Goal: Information Seeking & Learning: Find specific fact

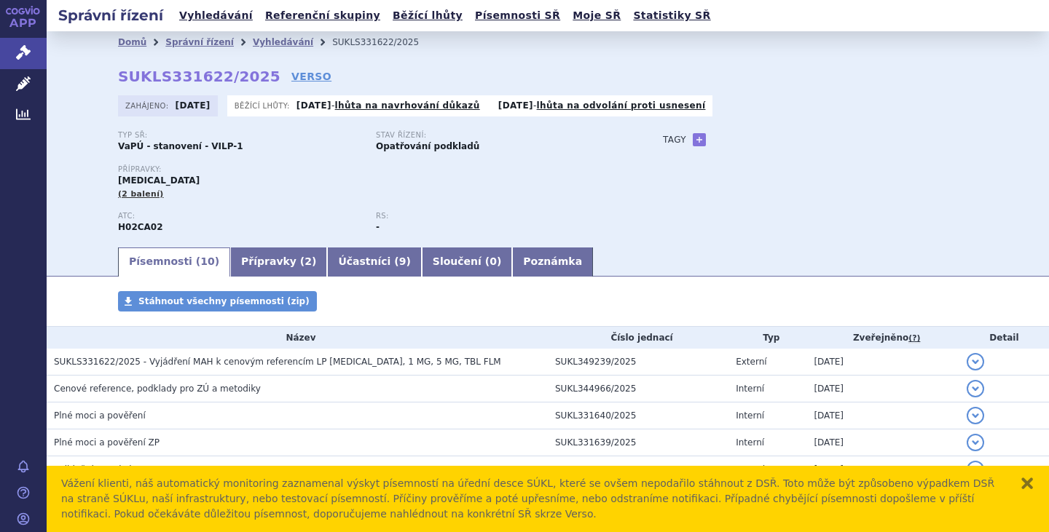
scroll to position [304, 0]
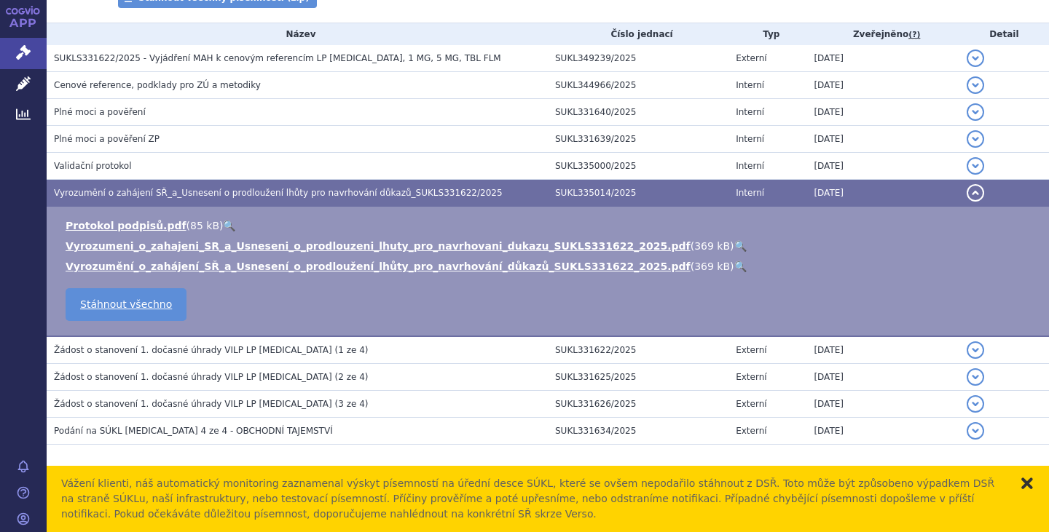
click at [1032, 481] on button "zavřít" at bounding box center [1026, 483] width 15 height 15
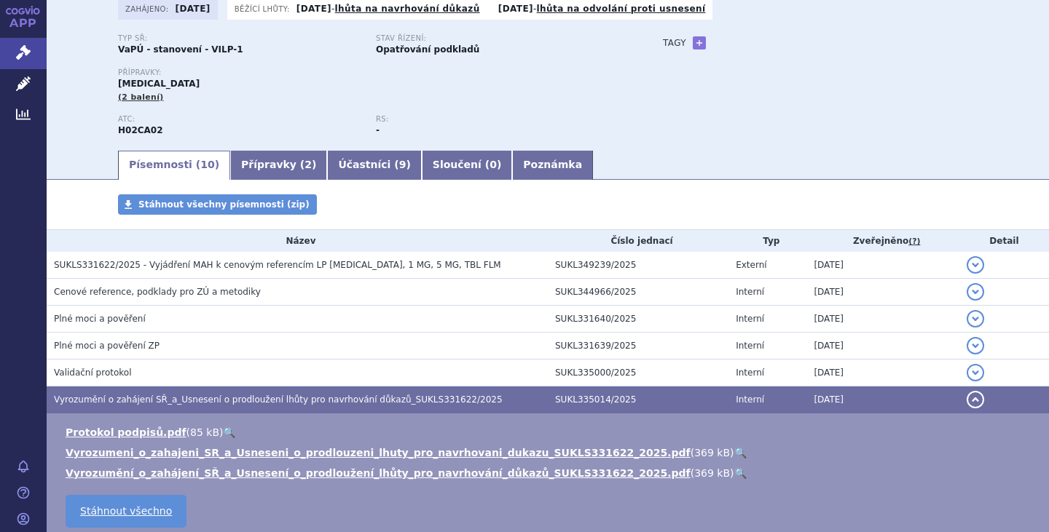
scroll to position [0, 0]
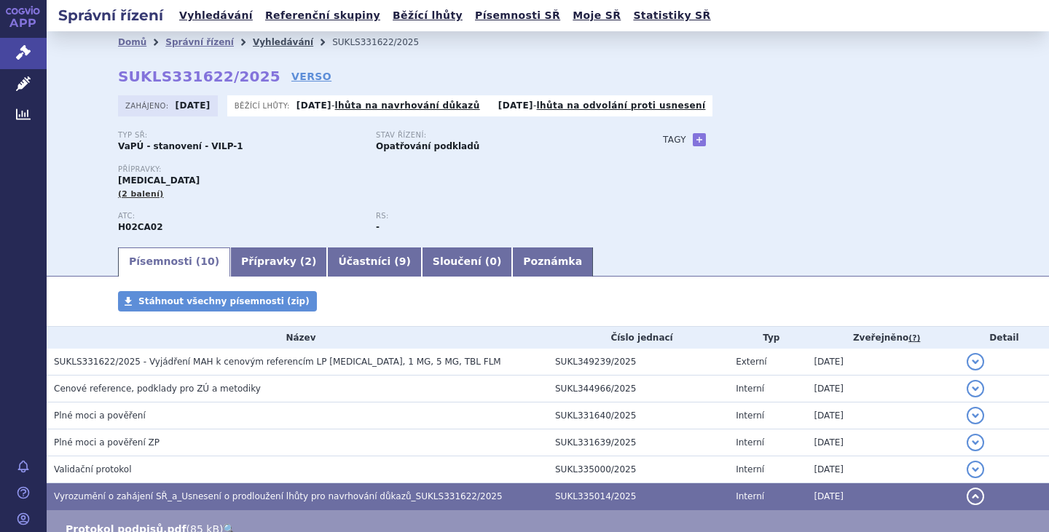
click at [255, 37] on link "Vyhledávání" at bounding box center [283, 42] width 60 height 10
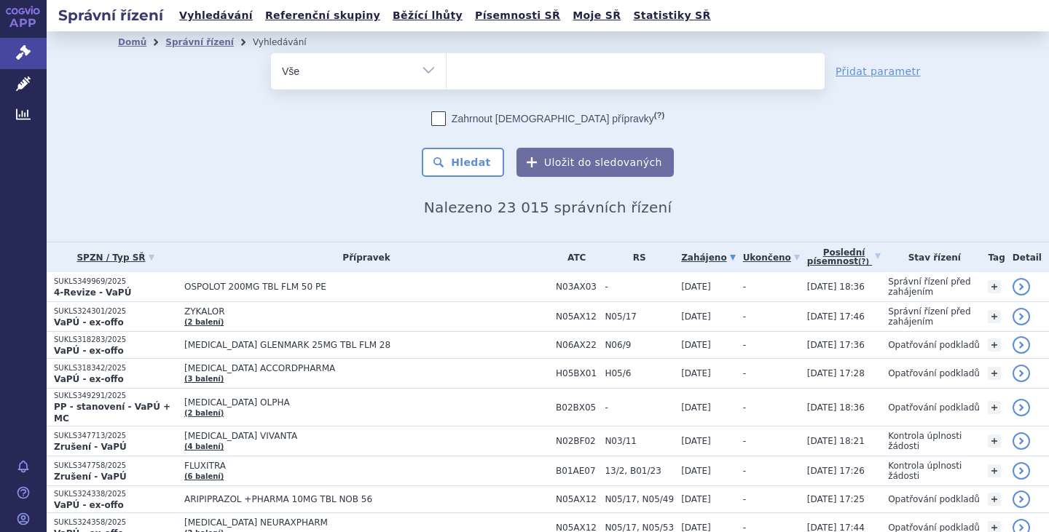
click at [422, 68] on select "Vše Spisová značka Typ SŘ Přípravek/SUKL kód Účastník/Držitel" at bounding box center [358, 69] width 175 height 33
select select "filter-procedure-type"
click at [271, 53] on select "Vše Spisová značka Typ SŘ Přípravek/SUKL kód Účastník/Držitel" at bounding box center [358, 69] width 175 height 33
click at [509, 71] on ul at bounding box center [635, 68] width 378 height 31
click at [446, 71] on select at bounding box center [446, 70] width 1 height 36
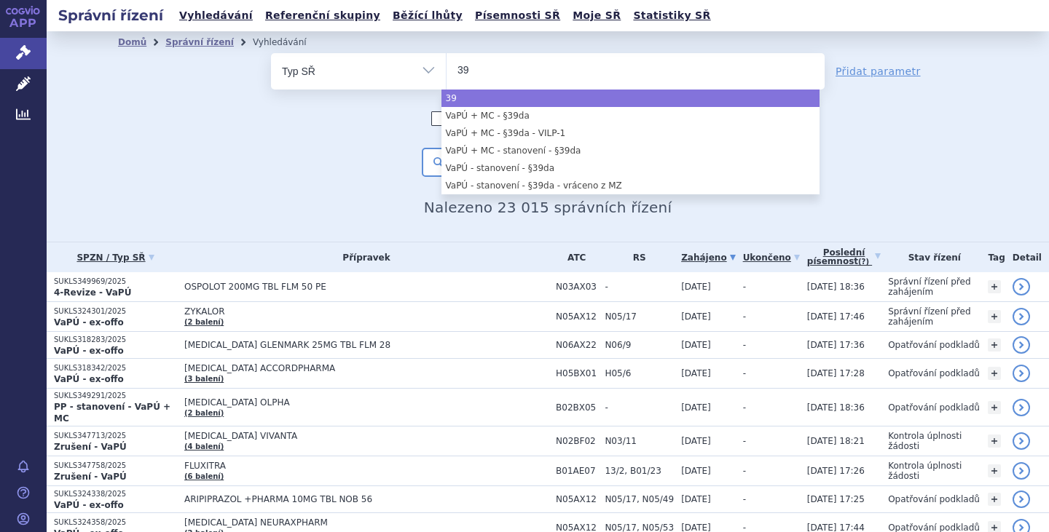
type input "39"
select select "39"
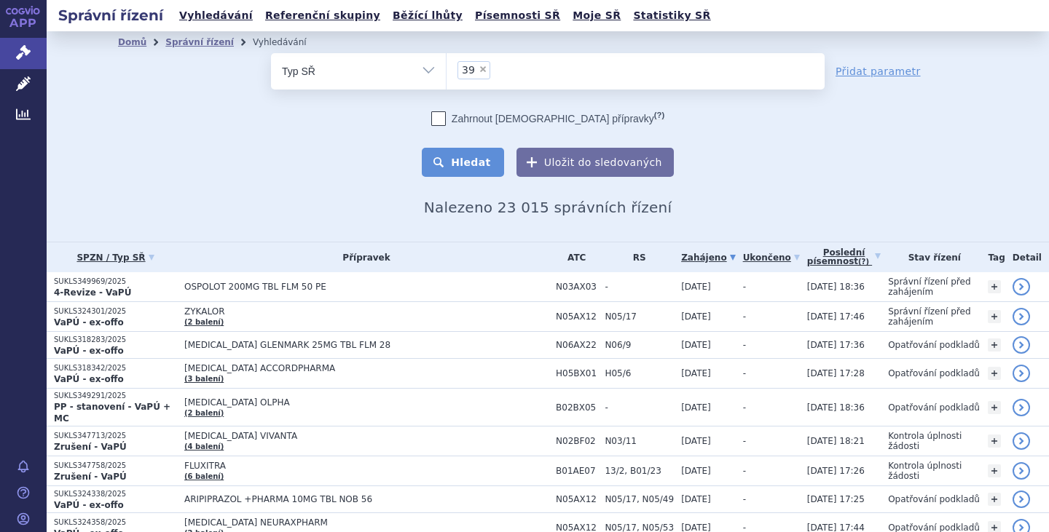
click at [467, 167] on button "Hledat" at bounding box center [463, 162] width 82 height 29
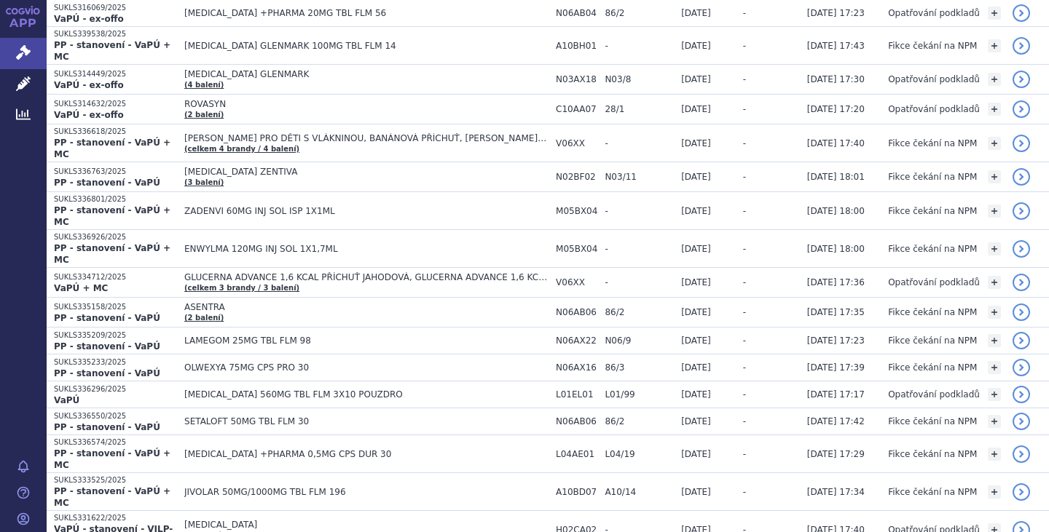
scroll to position [1914, 0]
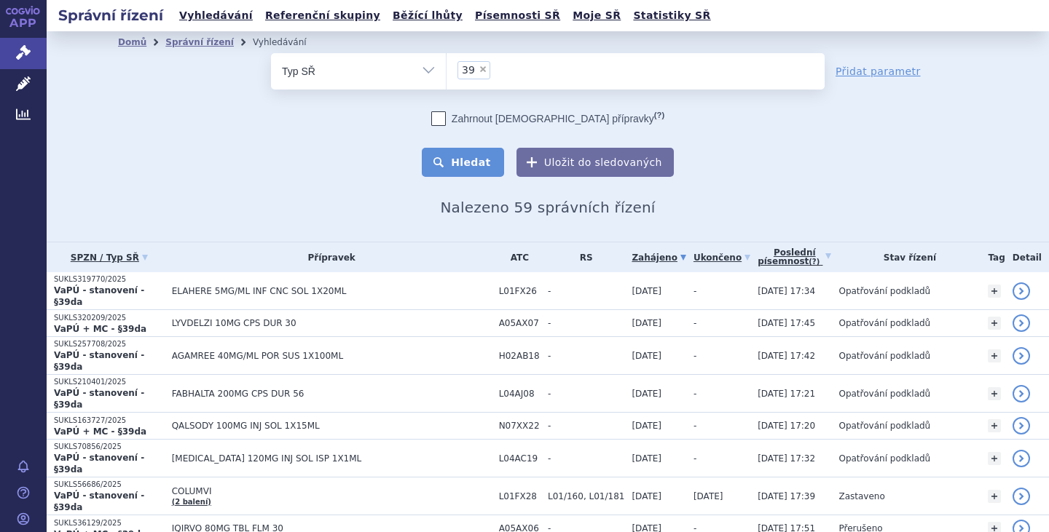
click at [465, 155] on button "Hledat" at bounding box center [463, 162] width 82 height 29
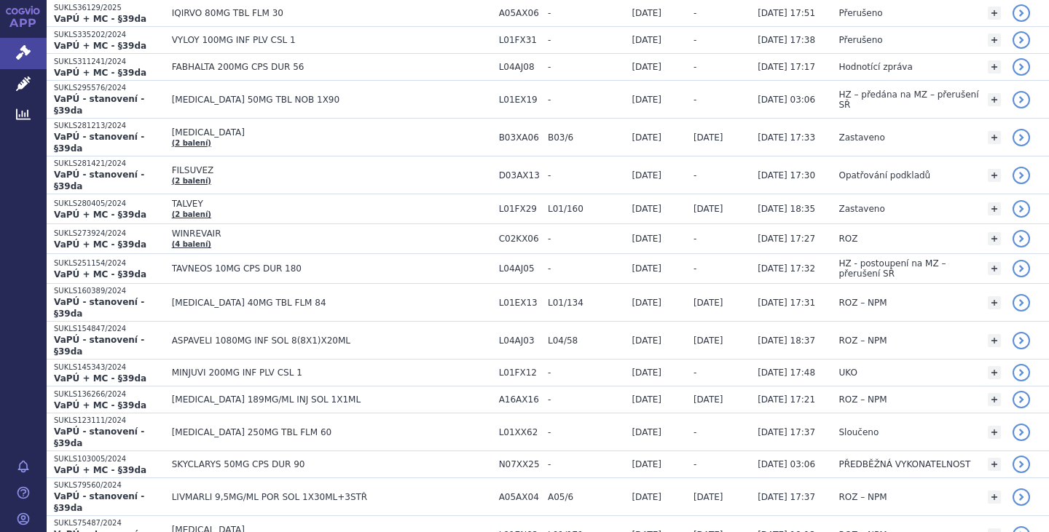
scroll to position [520, 0]
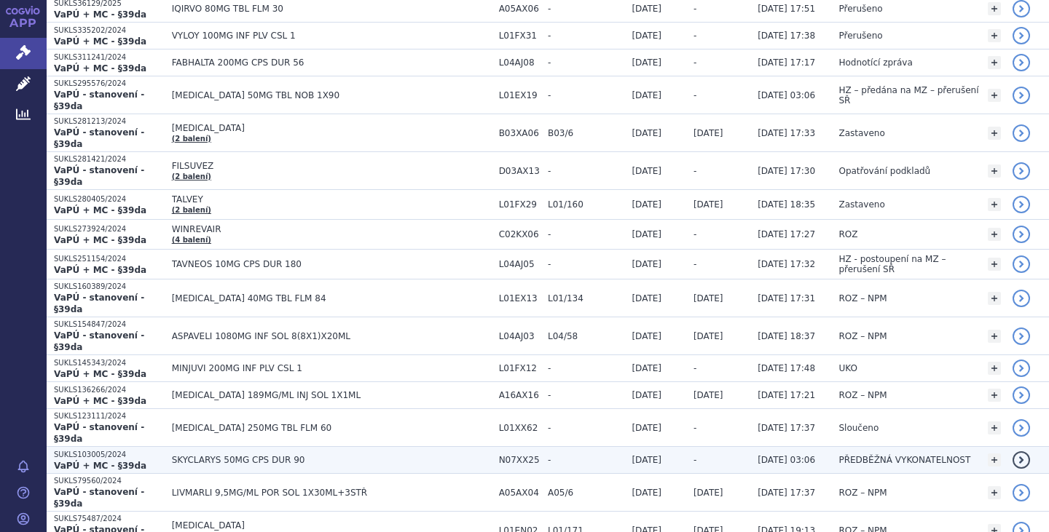
click at [292, 455] on span "SKYCLARYS 50MG CPS DUR 90" at bounding box center [332, 460] width 320 height 10
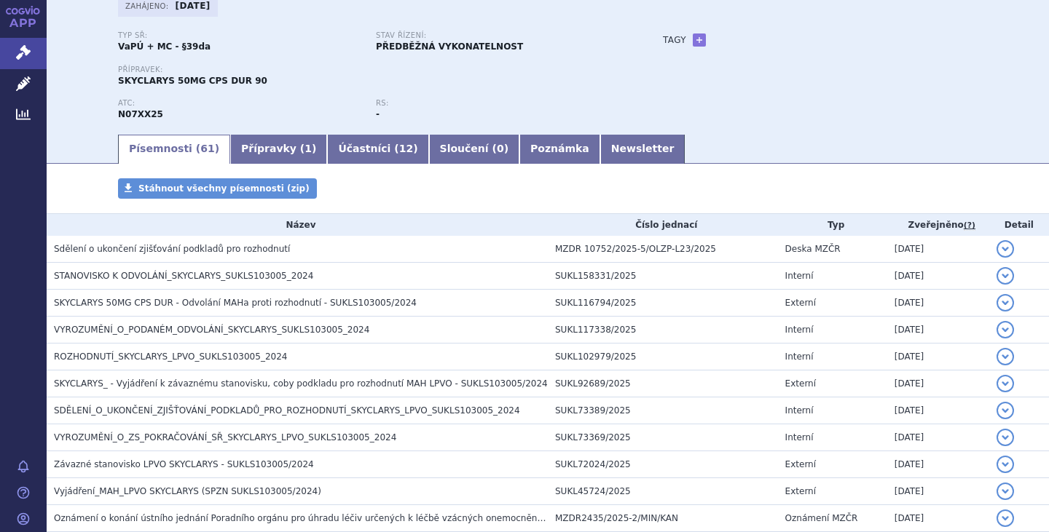
scroll to position [103, 0]
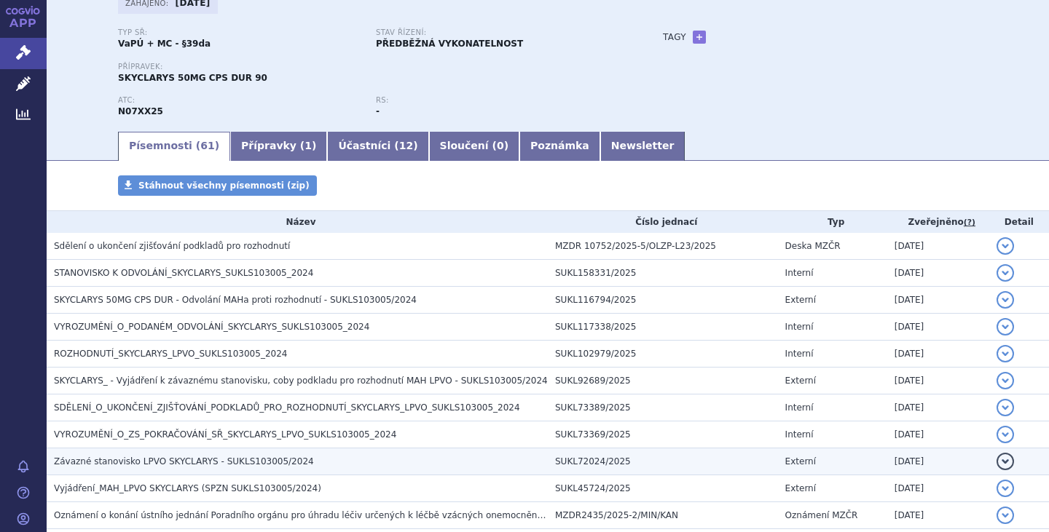
click at [221, 464] on span "Závazné stanovisko LPVO SKYCLARYS - SUKLS103005/2024" at bounding box center [184, 462] width 260 height 10
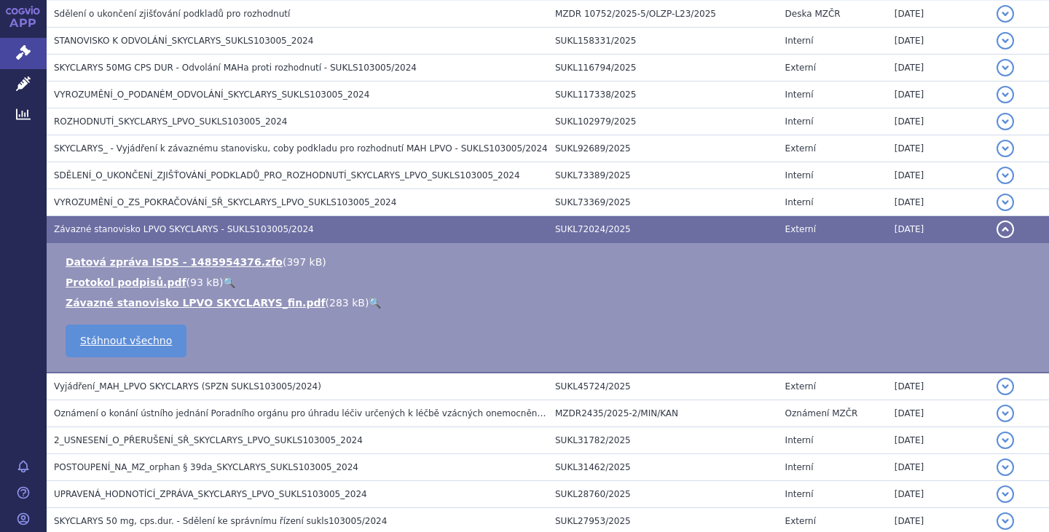
scroll to position [350, 0]
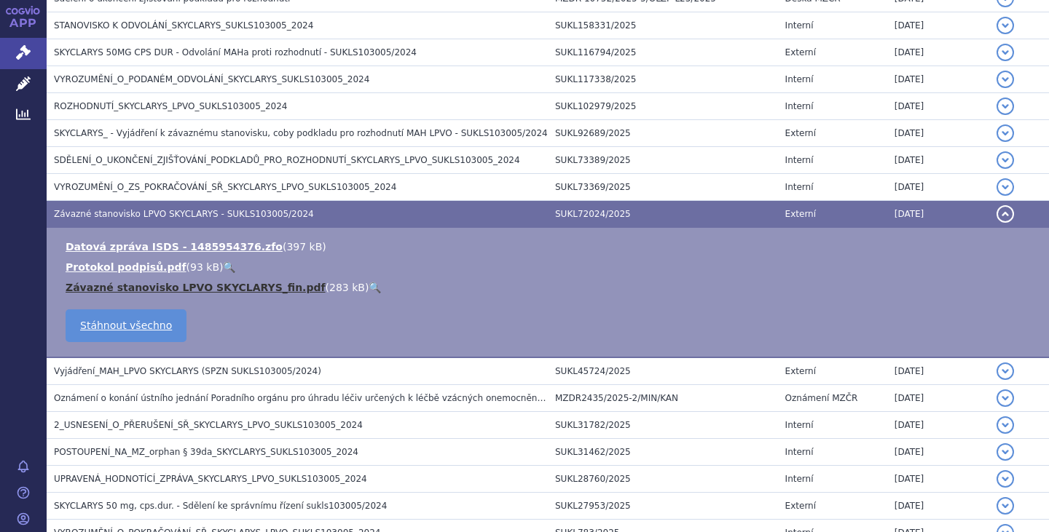
click at [230, 287] on link "Závazné stanovisko LPVO SKYCLARYS_fin.pdf" at bounding box center [196, 288] width 260 height 12
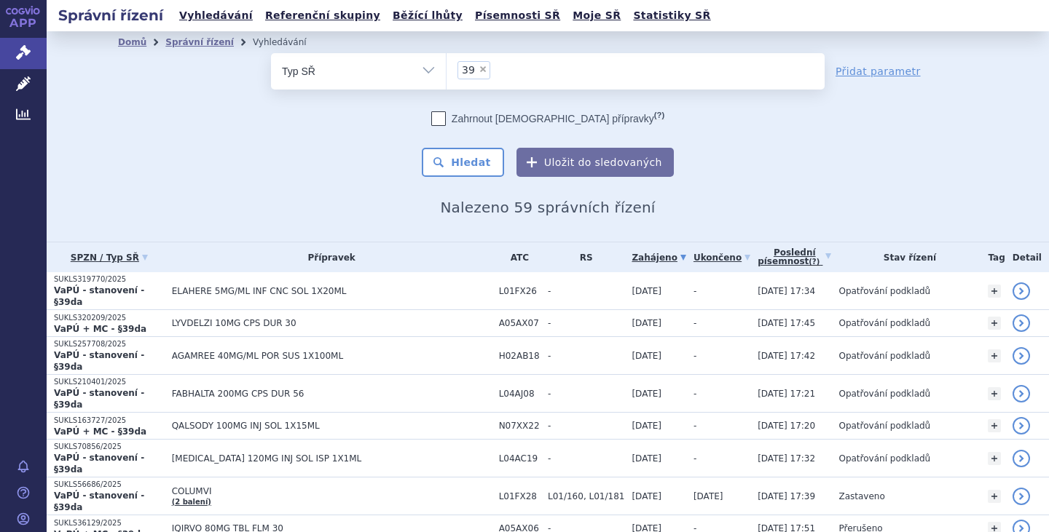
click at [466, 161] on button "Hledat" at bounding box center [463, 162] width 82 height 29
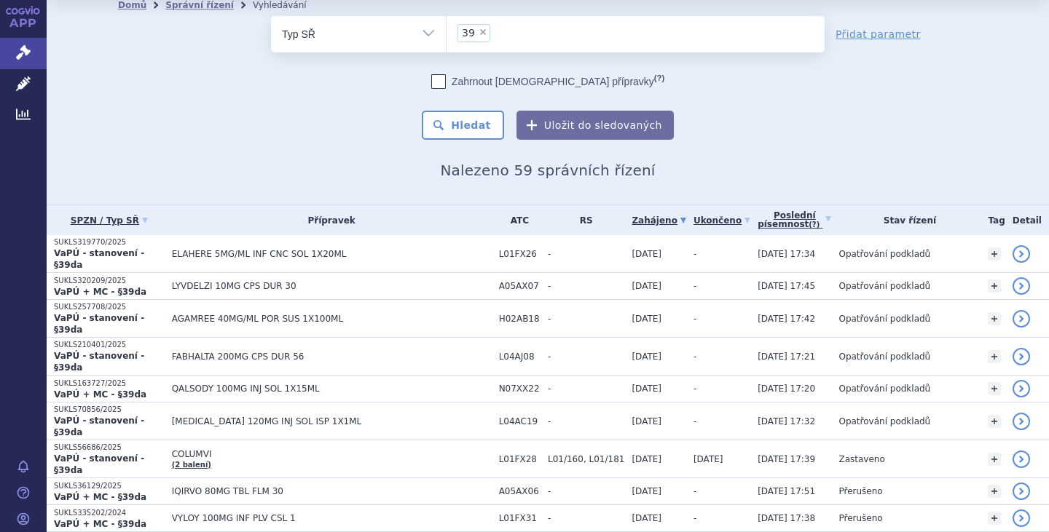
scroll to position [60, 0]
